Goal: Find contact information: Find contact information

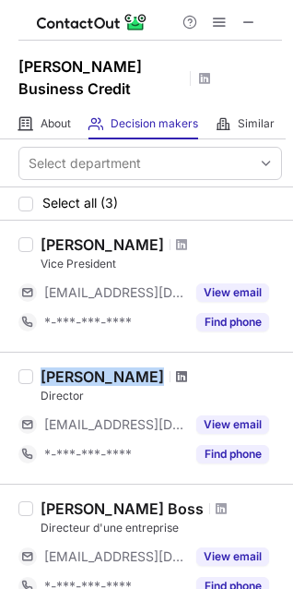
drag, startPoint x: 42, startPoint y: 353, endPoint x: 149, endPoint y: 353, distance: 107.1
click at [148, 367] on div "[PERSON_NAME]" at bounding box center [162, 376] width 242 height 18
copy div "[PERSON_NAME]"
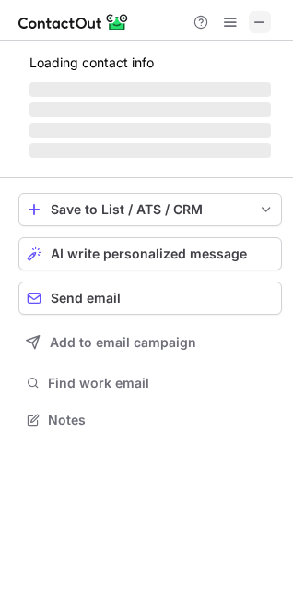
scroll to position [401, 293]
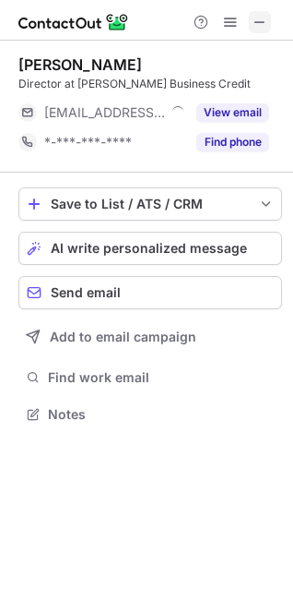
click at [257, 18] on span at bounding box center [260, 22] width 15 height 15
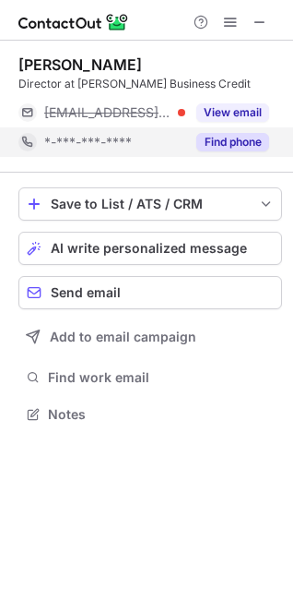
click at [235, 143] on button "Find phone" at bounding box center [233, 142] width 73 height 18
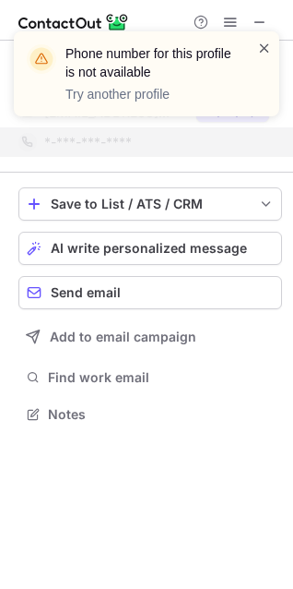
click at [263, 46] on span at bounding box center [264, 48] width 15 height 18
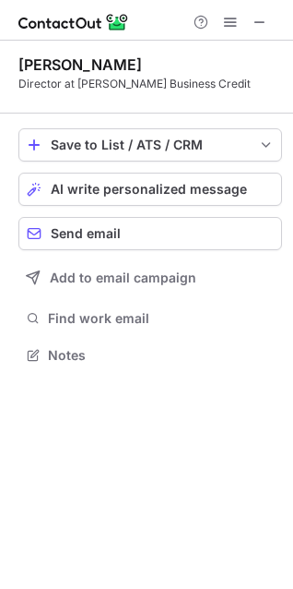
scroll to position [342, 293]
click at [266, 17] on span at bounding box center [260, 22] width 15 height 15
